Goal: Task Accomplishment & Management: Manage account settings

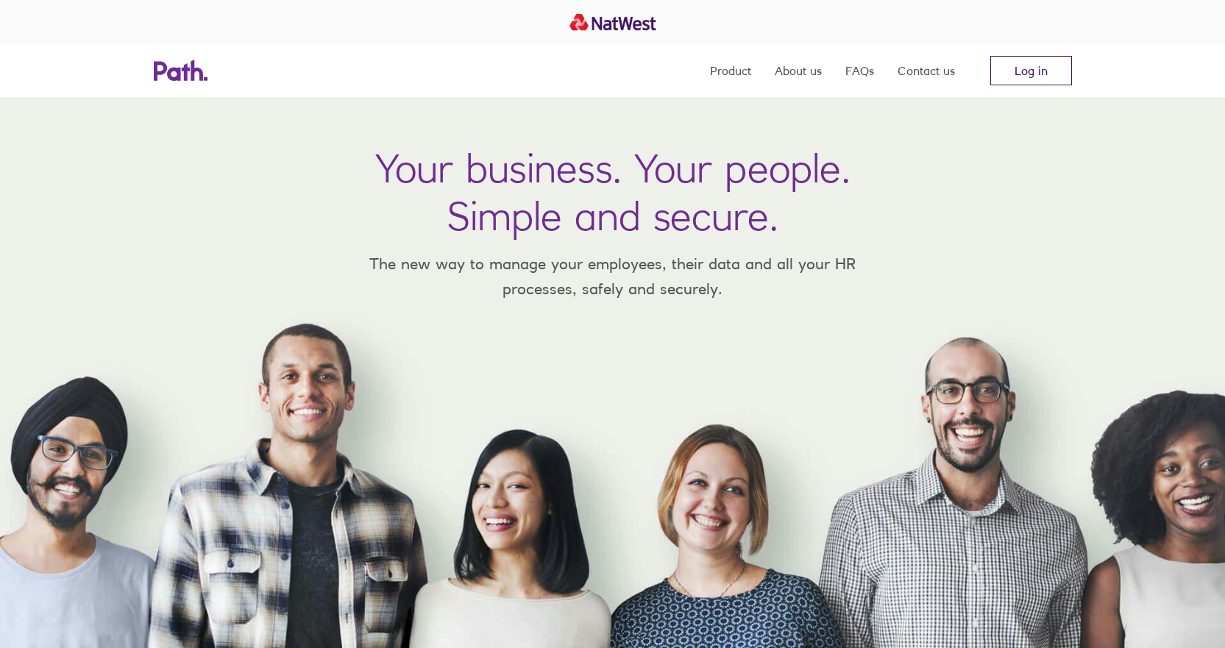
click at [1034, 66] on link "Log in" at bounding box center [1031, 70] width 82 height 29
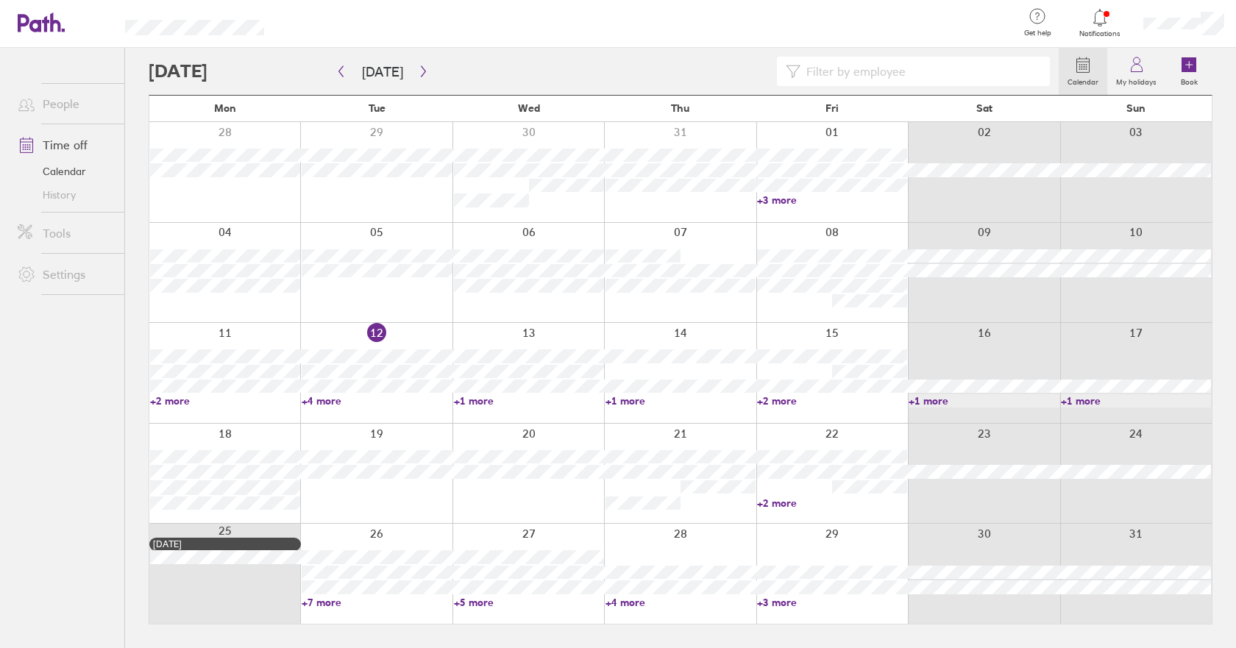
click at [321, 400] on link "+4 more" at bounding box center [377, 400] width 150 height 13
drag, startPoint x: 331, startPoint y: 397, endPoint x: 330, endPoint y: 405, distance: 7.4
click at [331, 397] on link "+4 more" at bounding box center [377, 400] width 150 height 13
click at [1080, 67] on icon at bounding box center [1083, 65] width 18 height 18
click at [963, 69] on input at bounding box center [920, 71] width 241 height 28
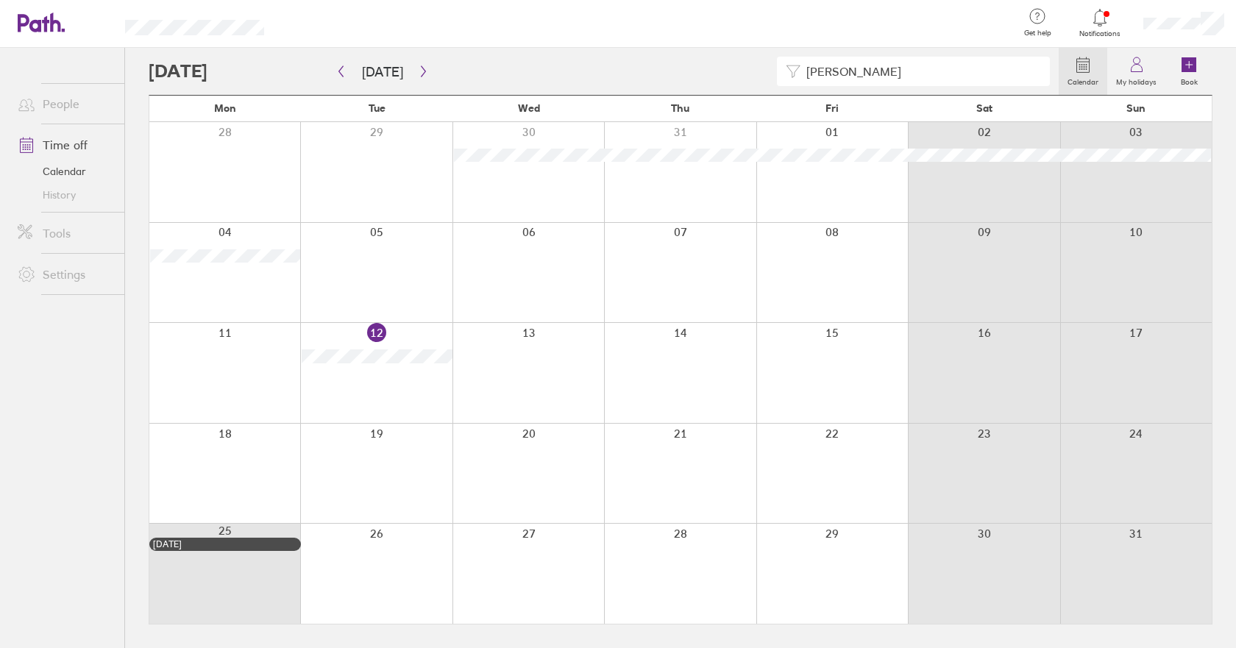
type input "[PERSON_NAME]"
click at [1033, 10] on circle at bounding box center [1037, 16] width 15 height 15
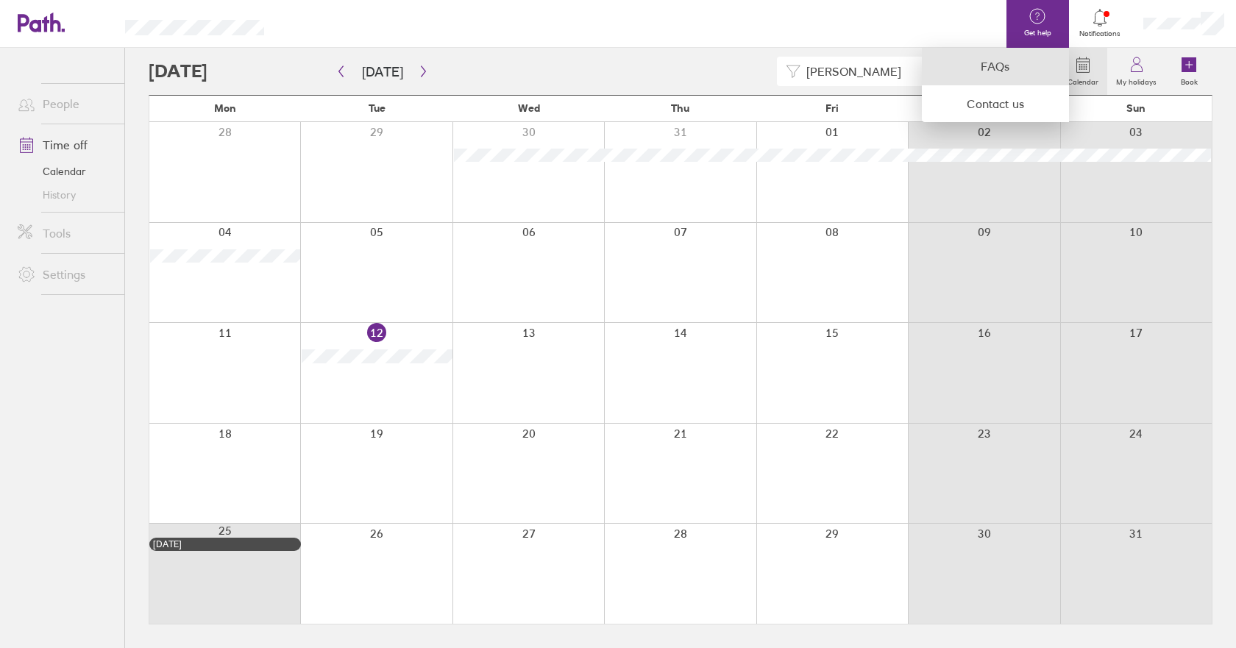
click at [994, 68] on link "FAQs" at bounding box center [995, 67] width 147 height 38
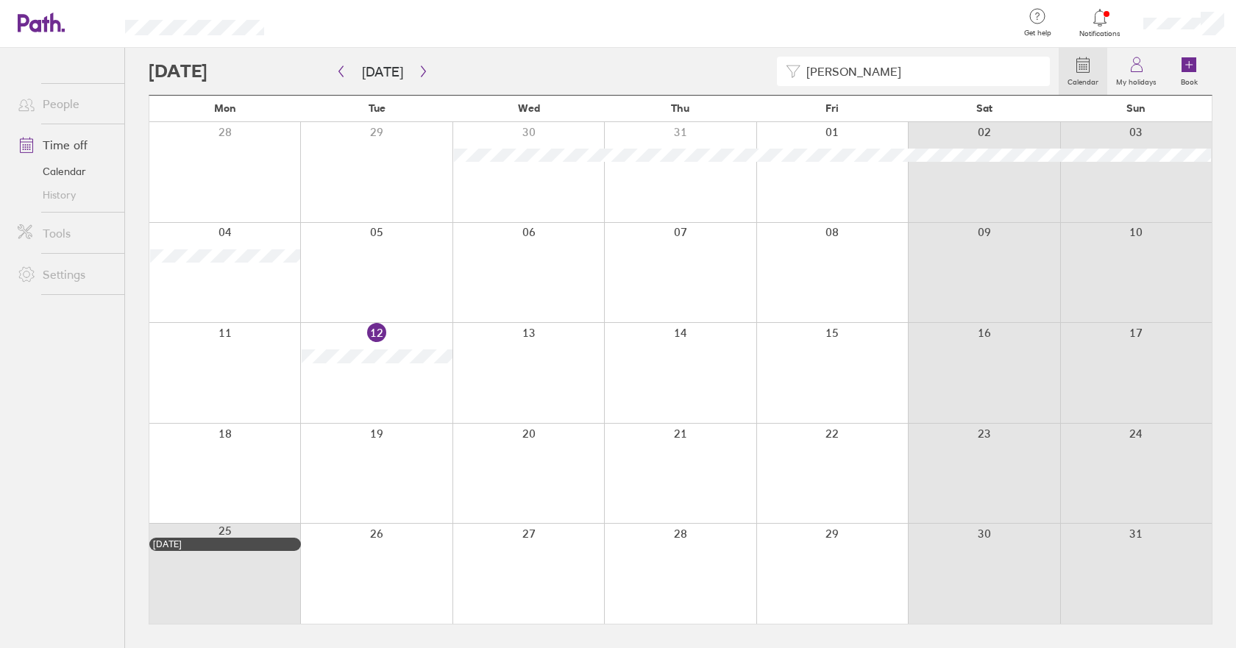
click at [62, 278] on link "Settings" at bounding box center [65, 274] width 118 height 29
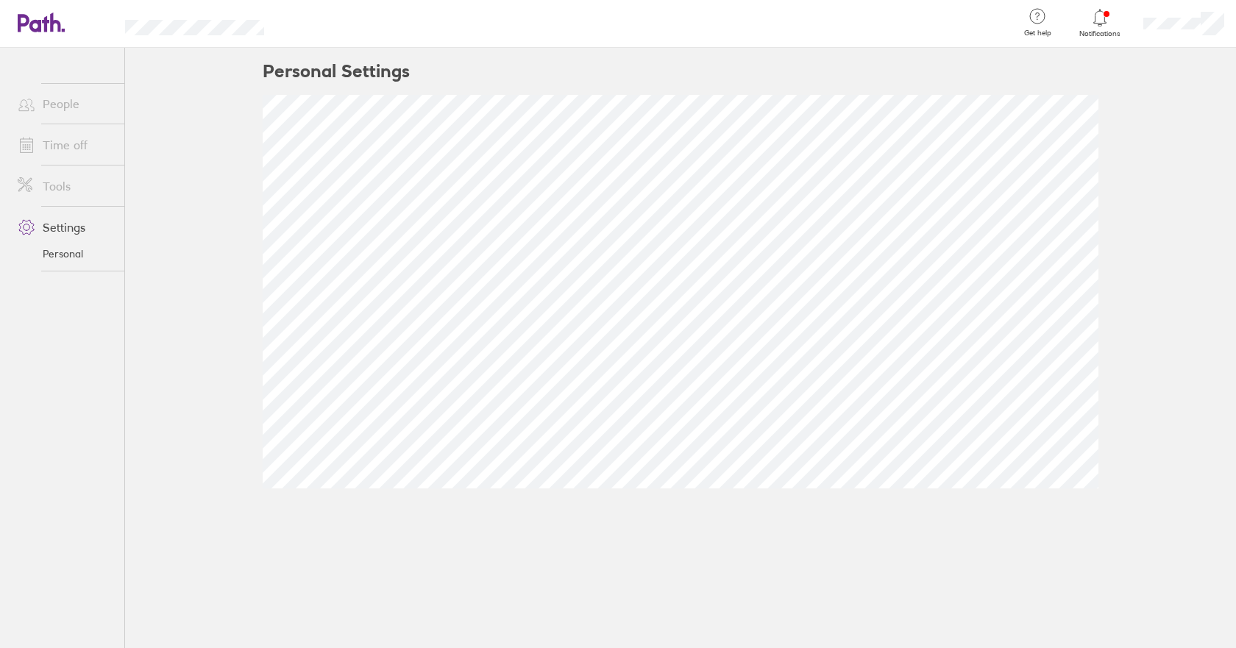
click at [62, 255] on link "Personal" at bounding box center [65, 254] width 118 height 24
click at [53, 182] on link "Tools" at bounding box center [65, 185] width 118 height 29
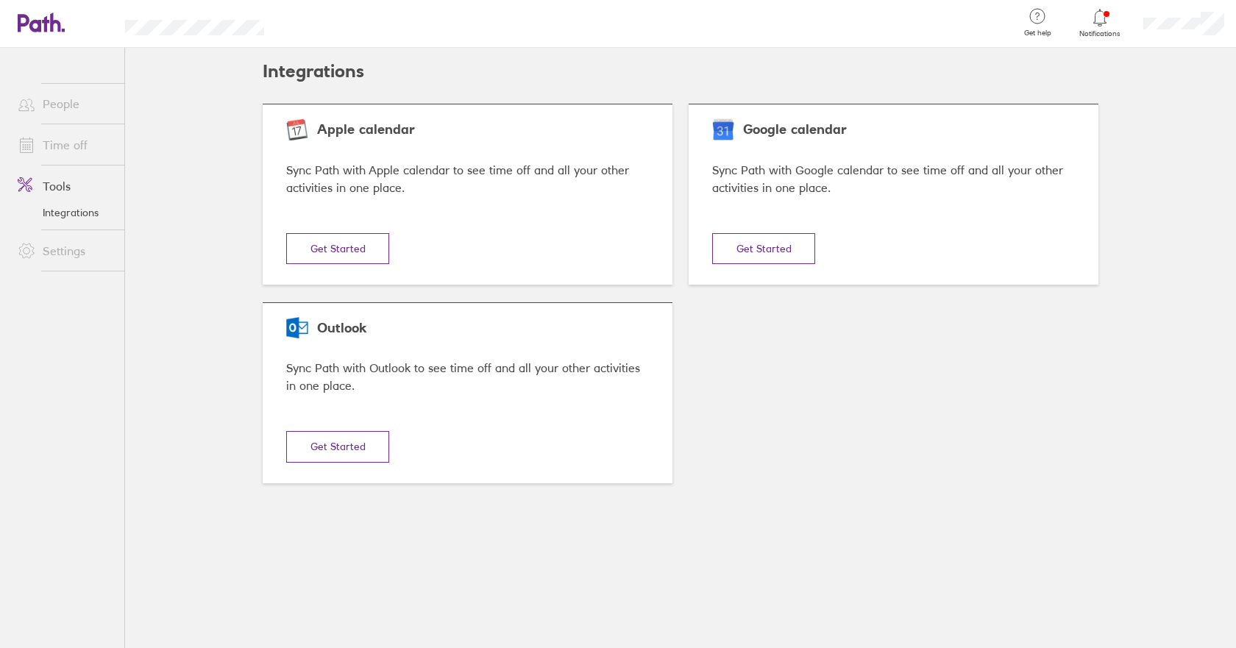
click at [60, 145] on link "Time off" at bounding box center [65, 144] width 118 height 29
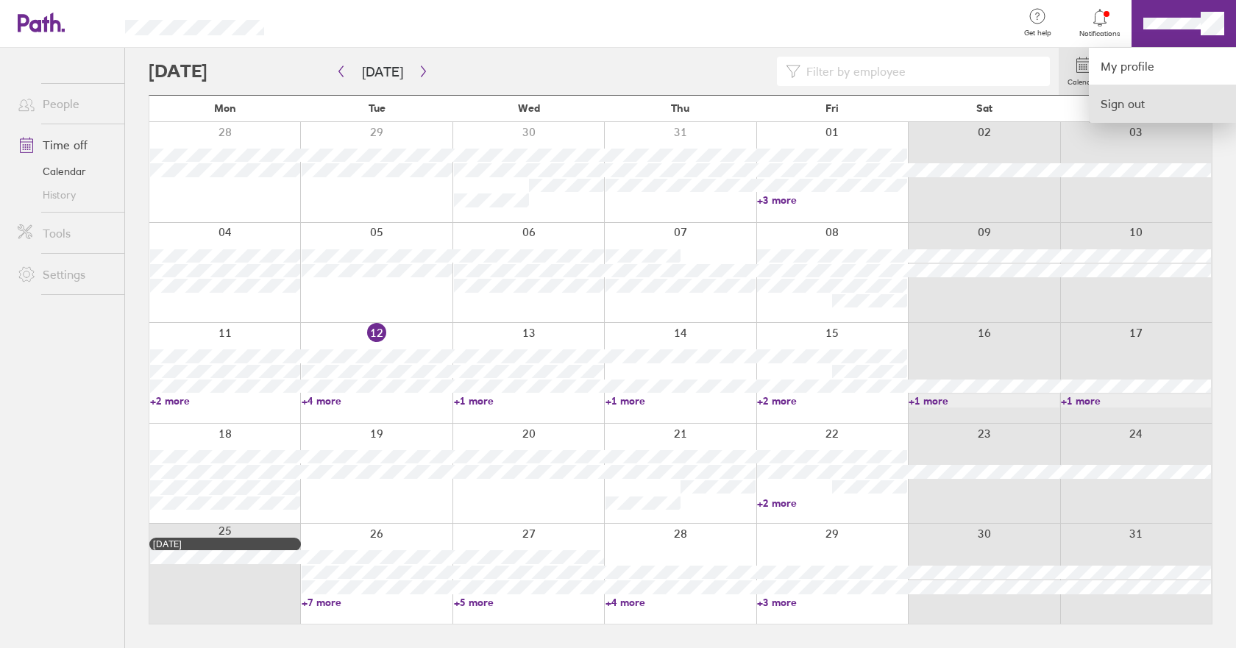
click at [1117, 104] on link "Sign out" at bounding box center [1162, 103] width 147 height 37
